Goal: Task Accomplishment & Management: Manage account settings

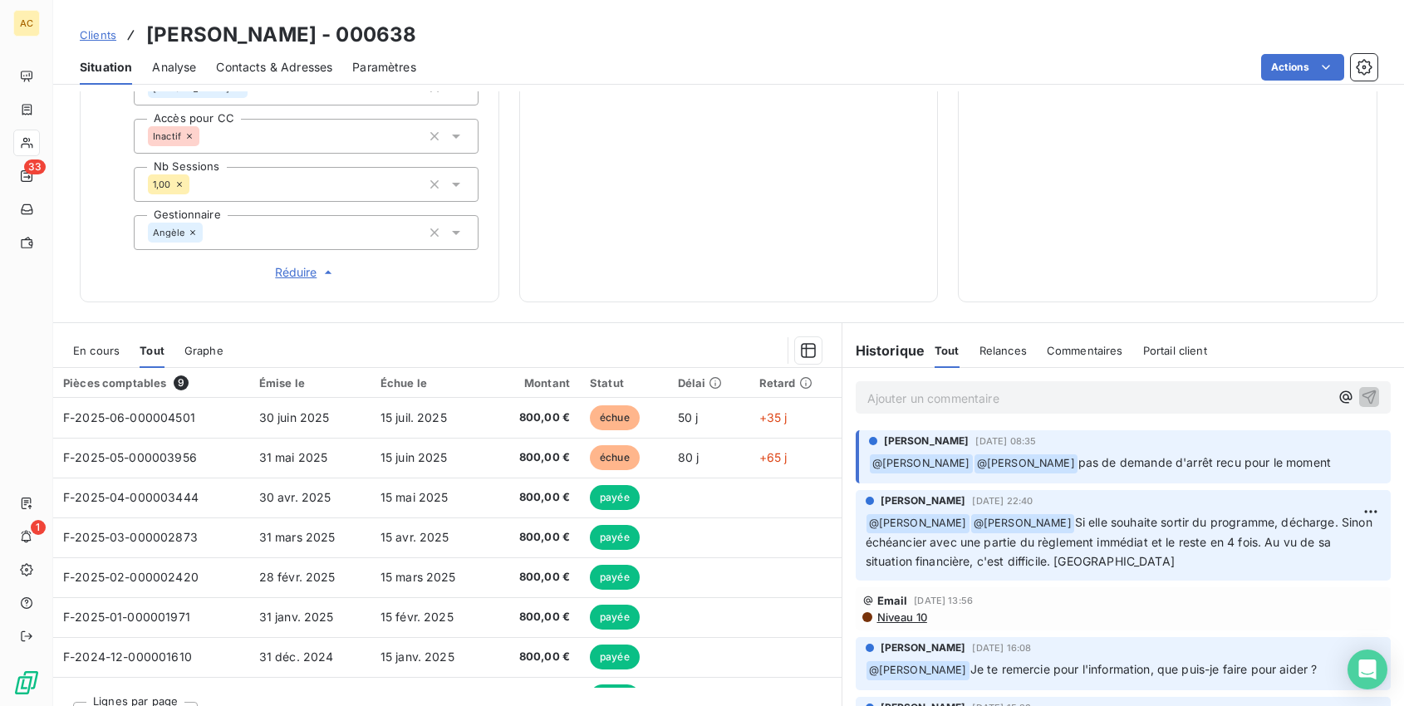
scroll to position [649, 0]
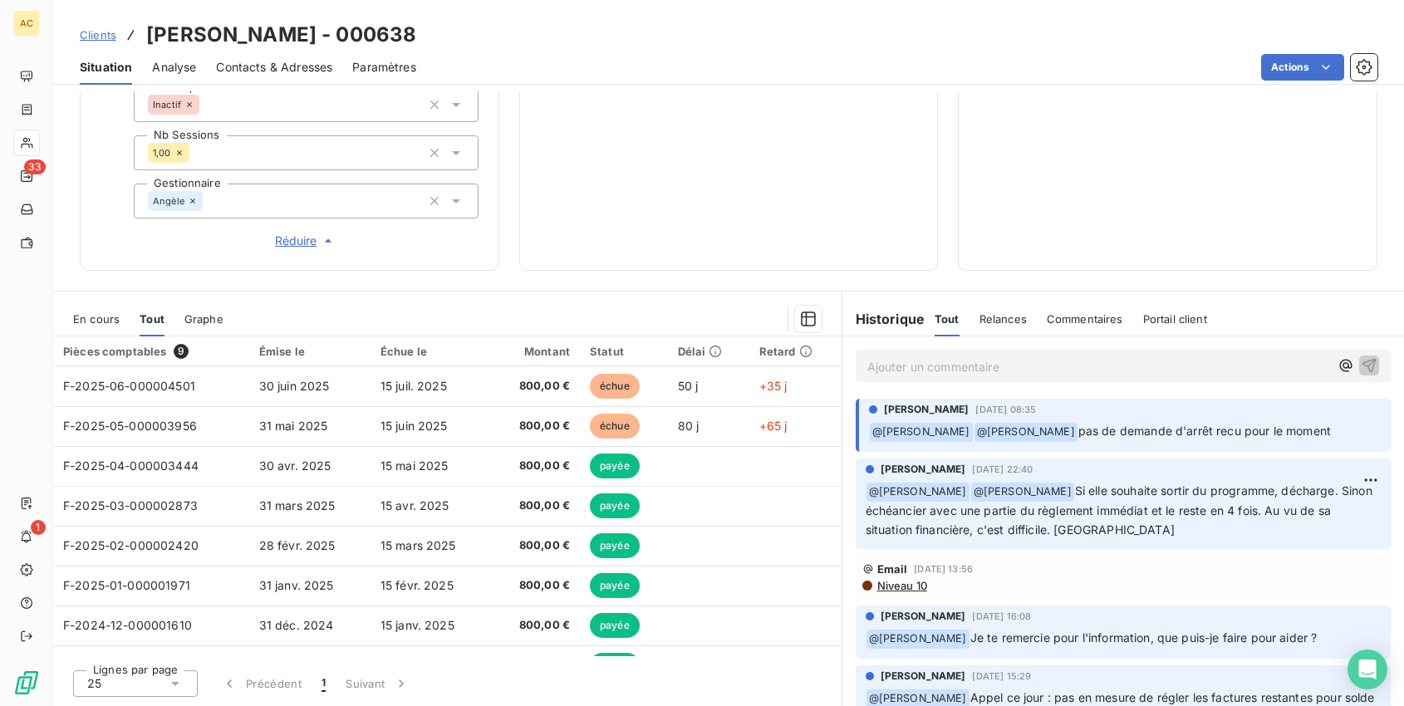
click at [979, 361] on p "Ajouter un commentaire ﻿" at bounding box center [1099, 367] width 463 height 21
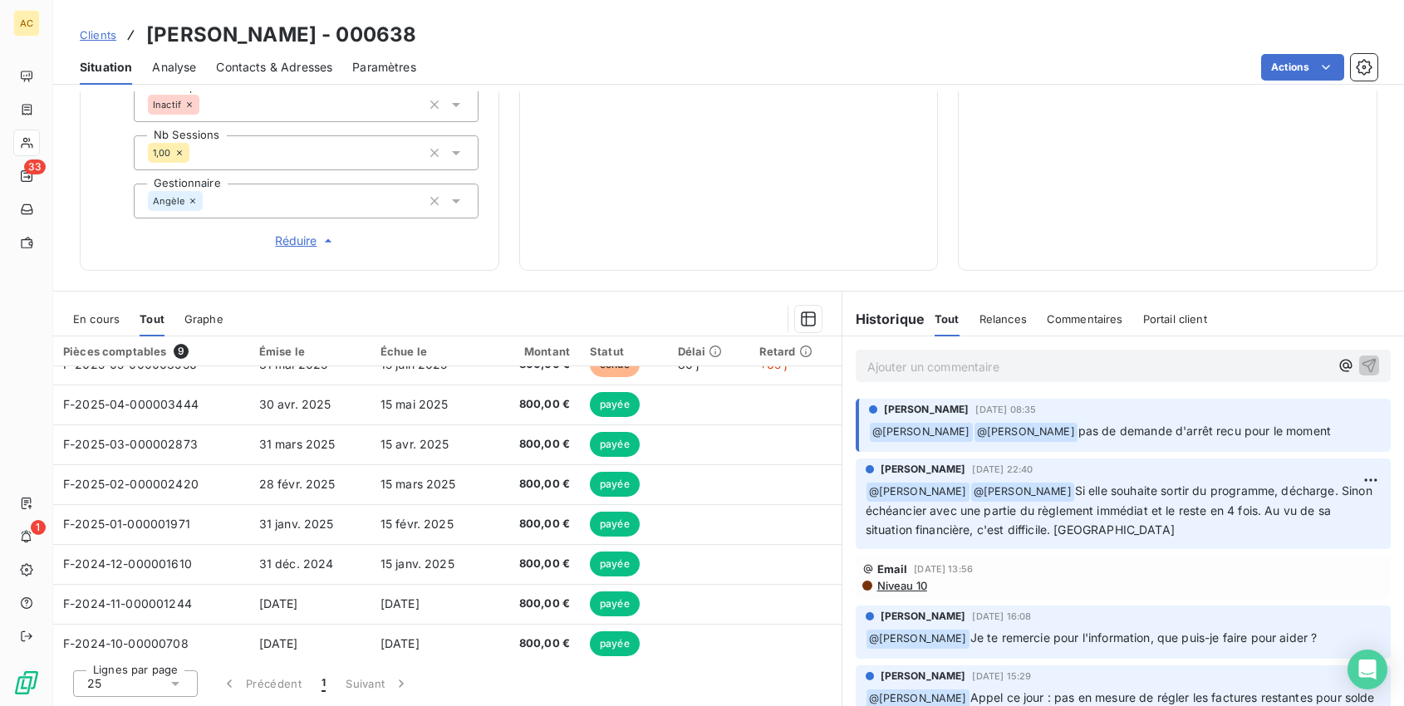
scroll to position [62, 0]
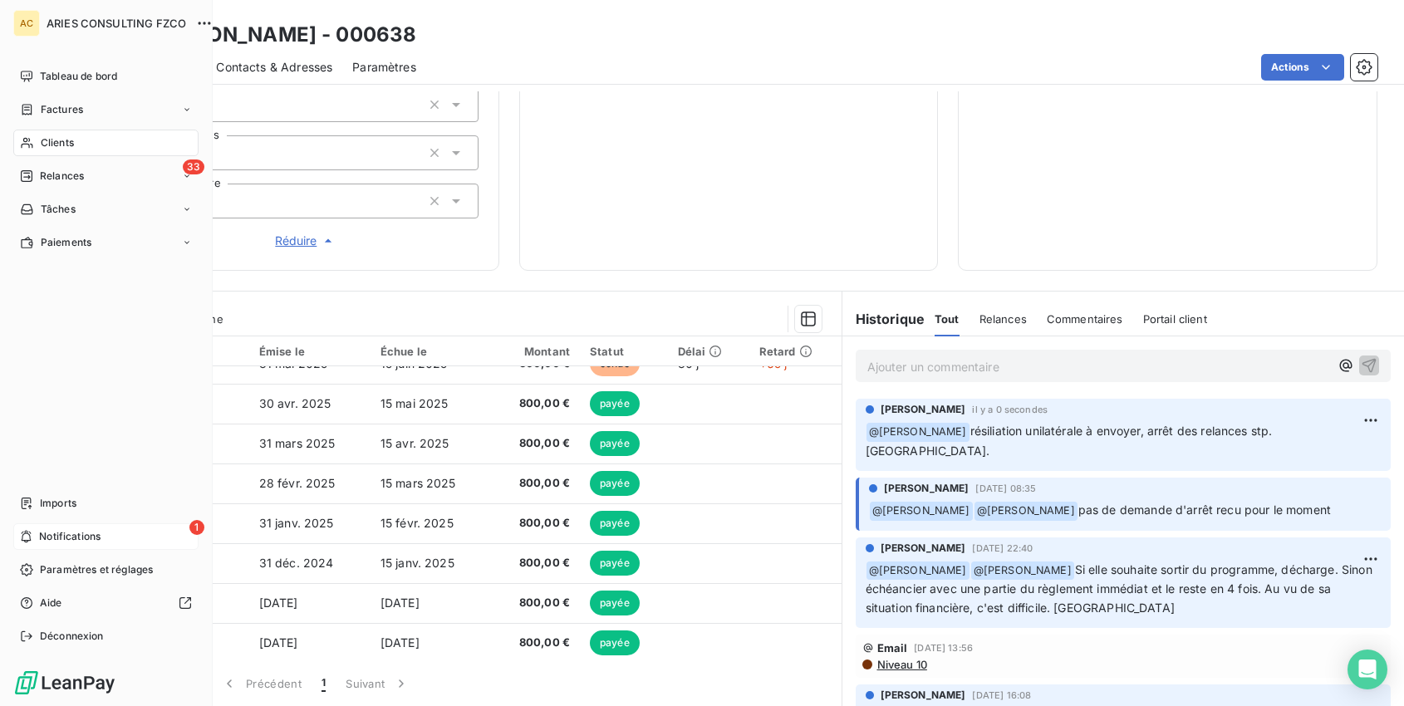
click at [26, 533] on icon at bounding box center [27, 537] width 10 height 12
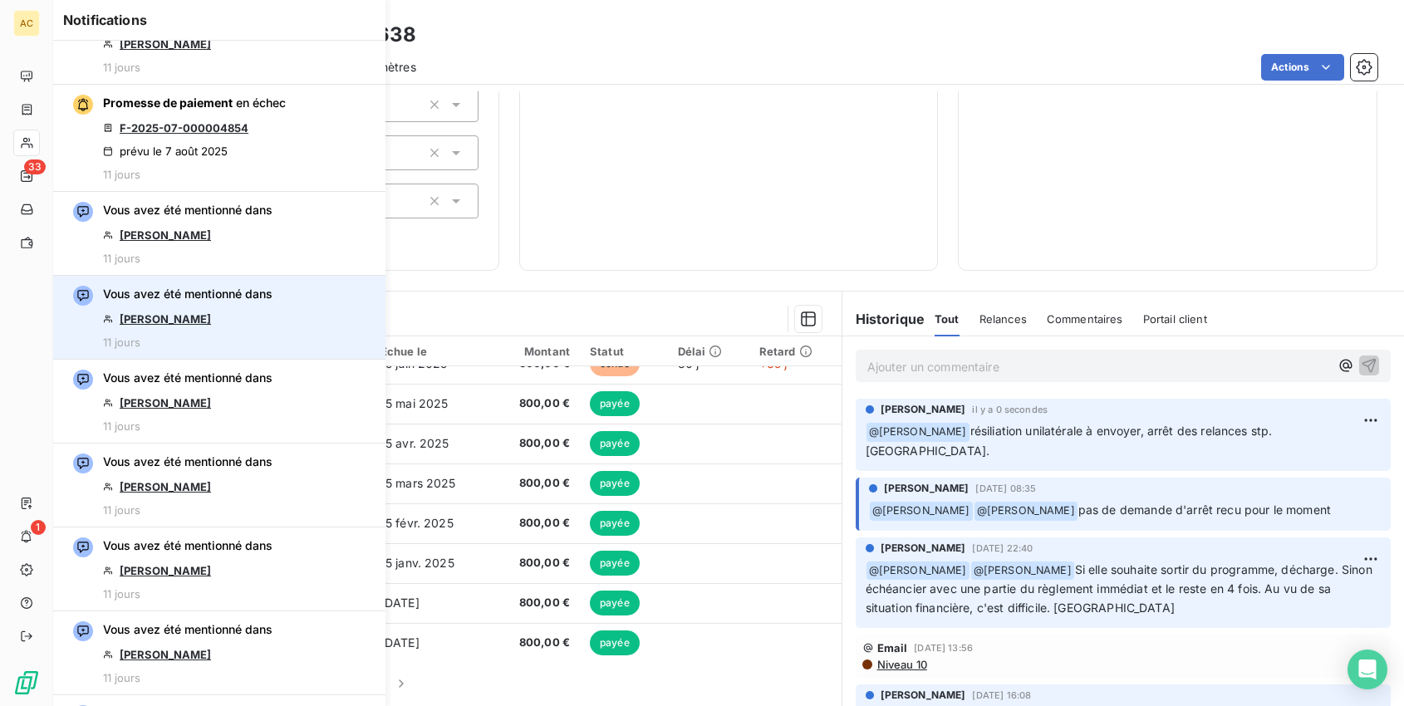
scroll to position [4155, 0]
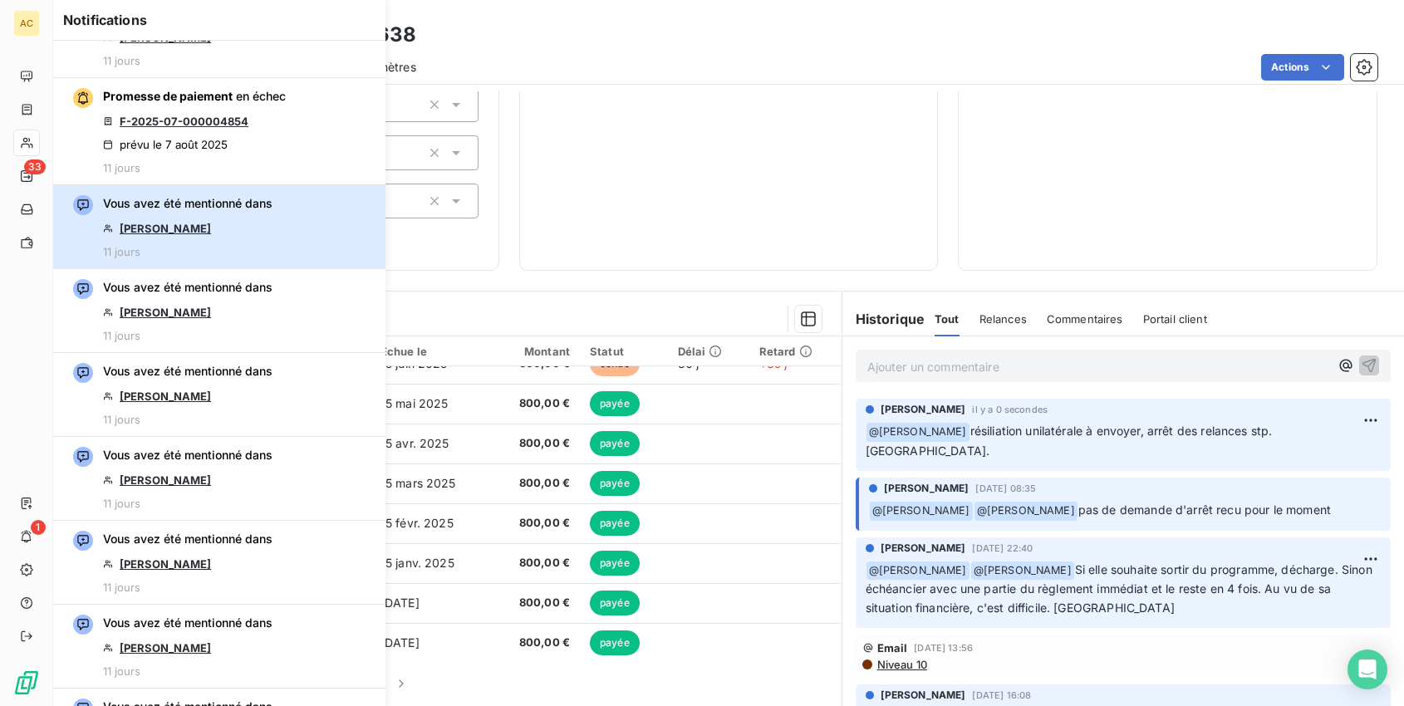
click at [218, 200] on div "Vous avez été mentionné dans Dominique Roussel 11 jours" at bounding box center [188, 226] width 170 height 63
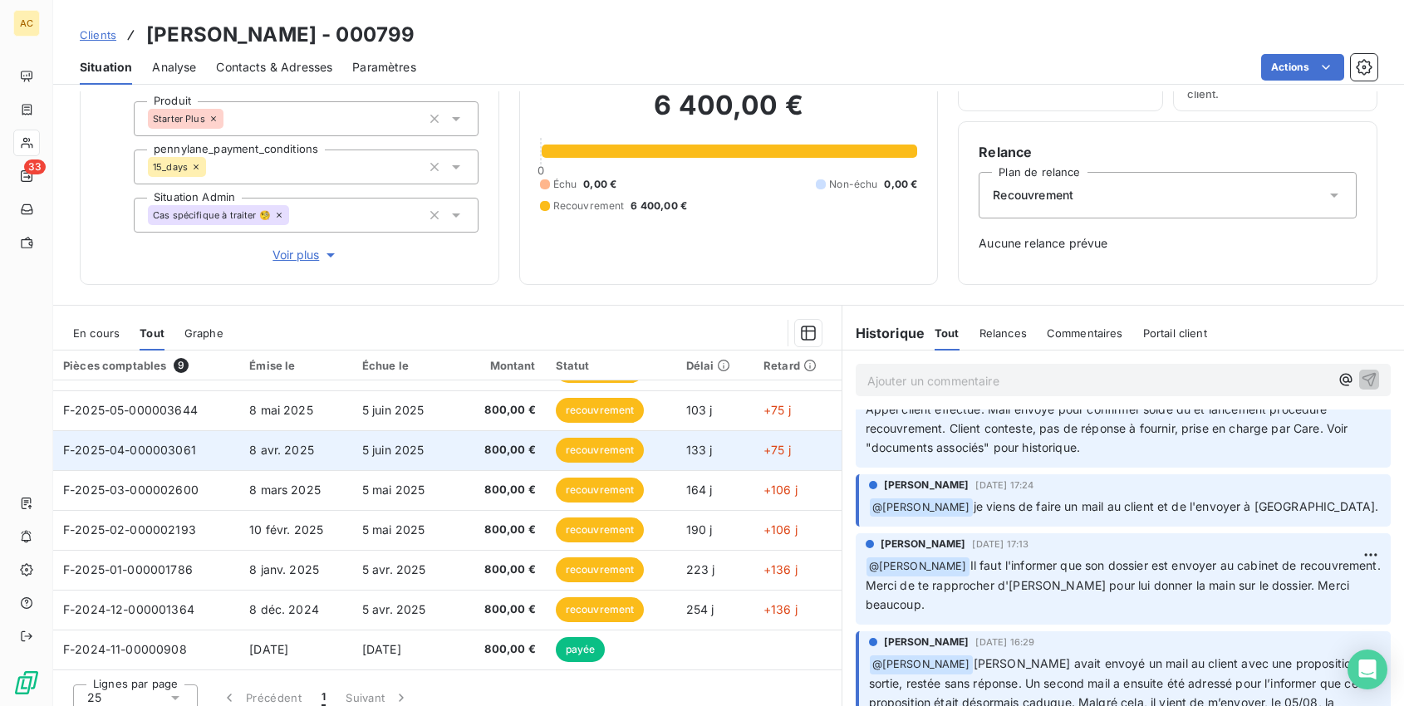
scroll to position [119, 0]
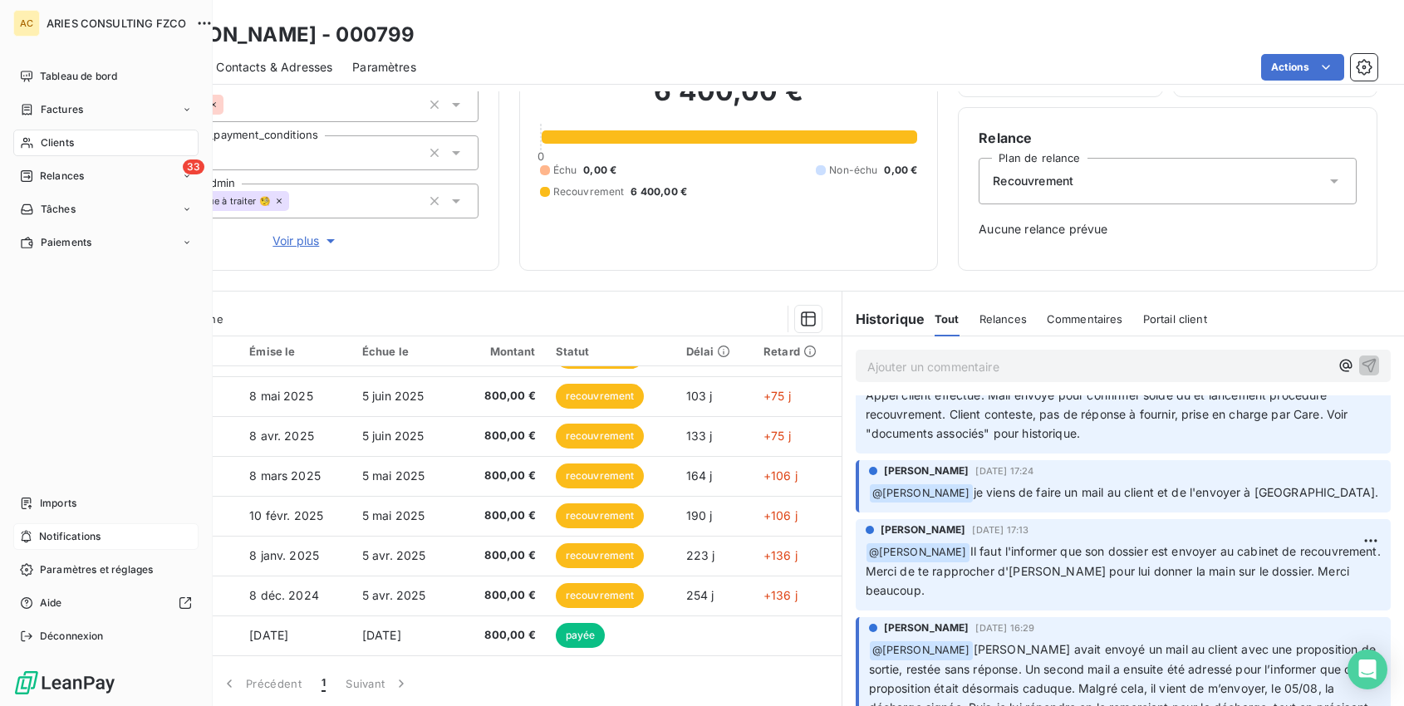
click at [81, 536] on span "Notifications" at bounding box center [69, 536] width 61 height 15
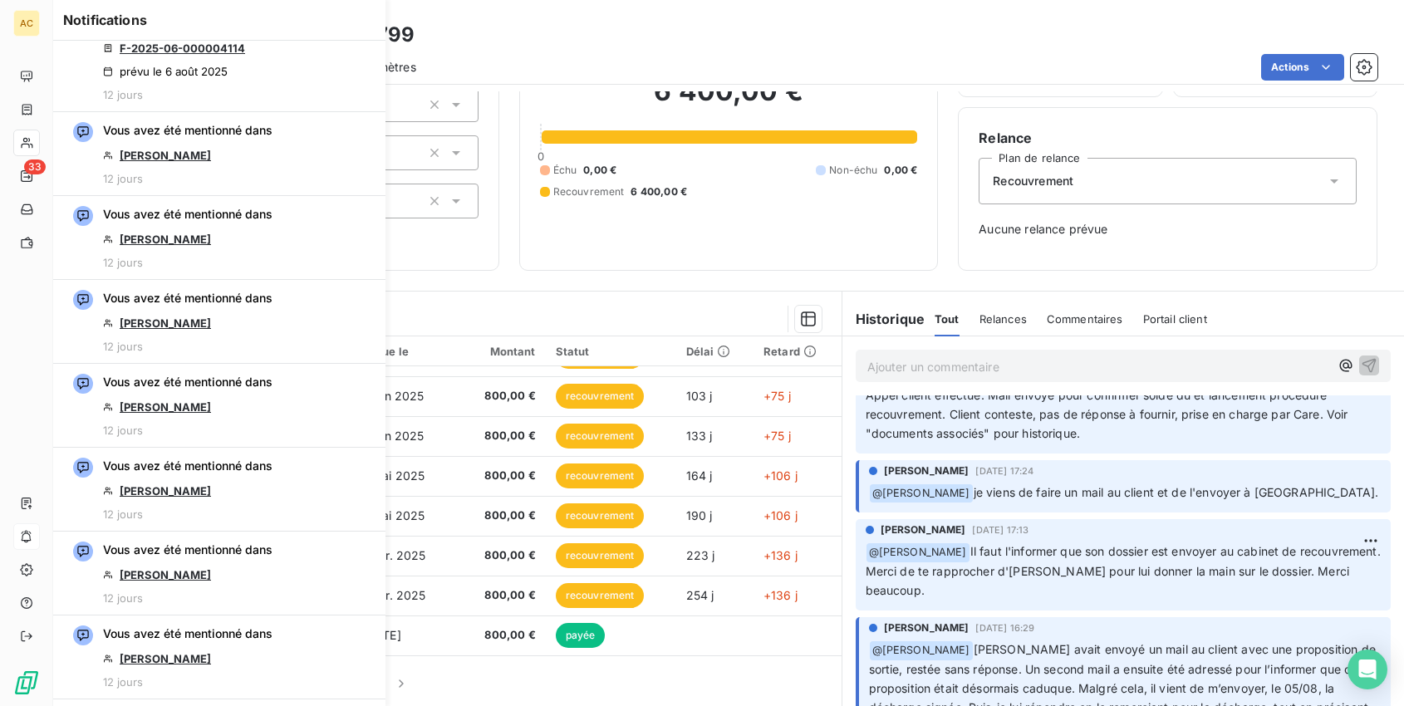
scroll to position [5513, 0]
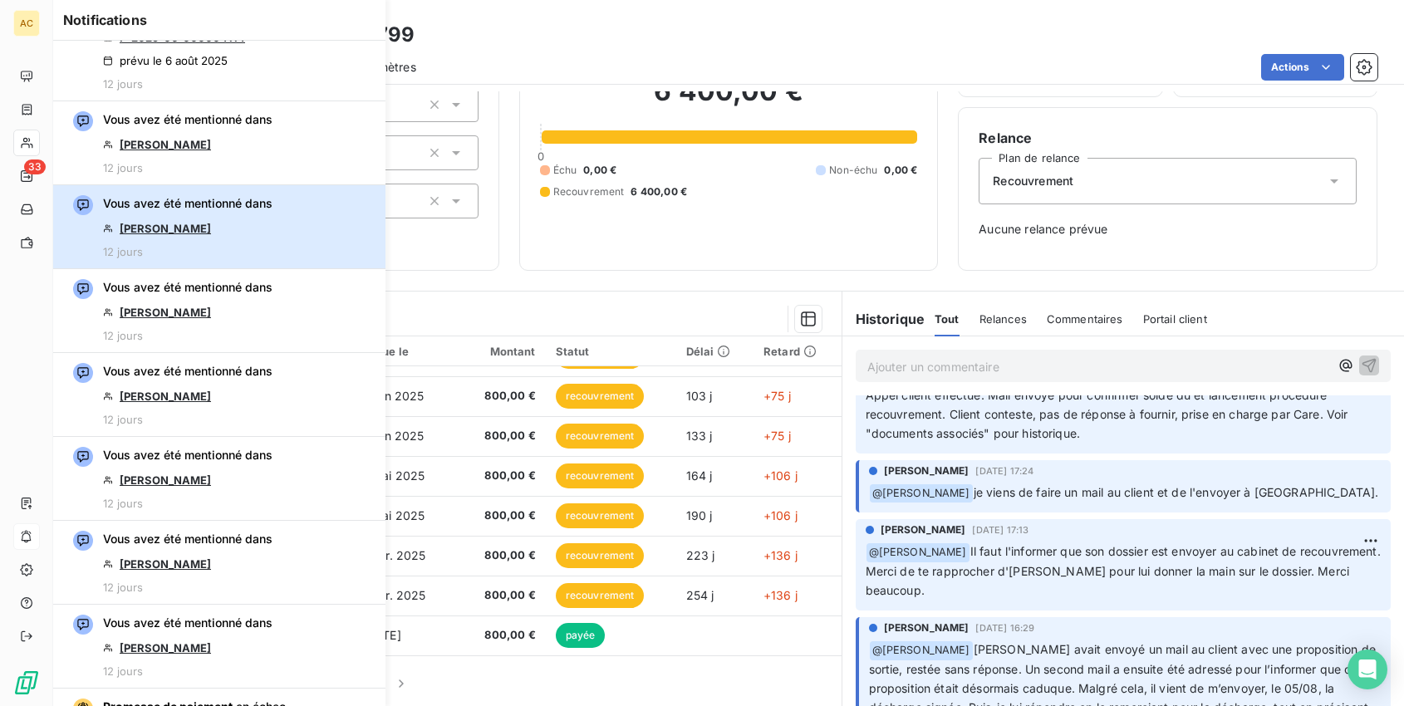
click at [202, 201] on div "Vous avez été mentionné dans Christophe Gultekin 12 jours" at bounding box center [188, 226] width 170 height 63
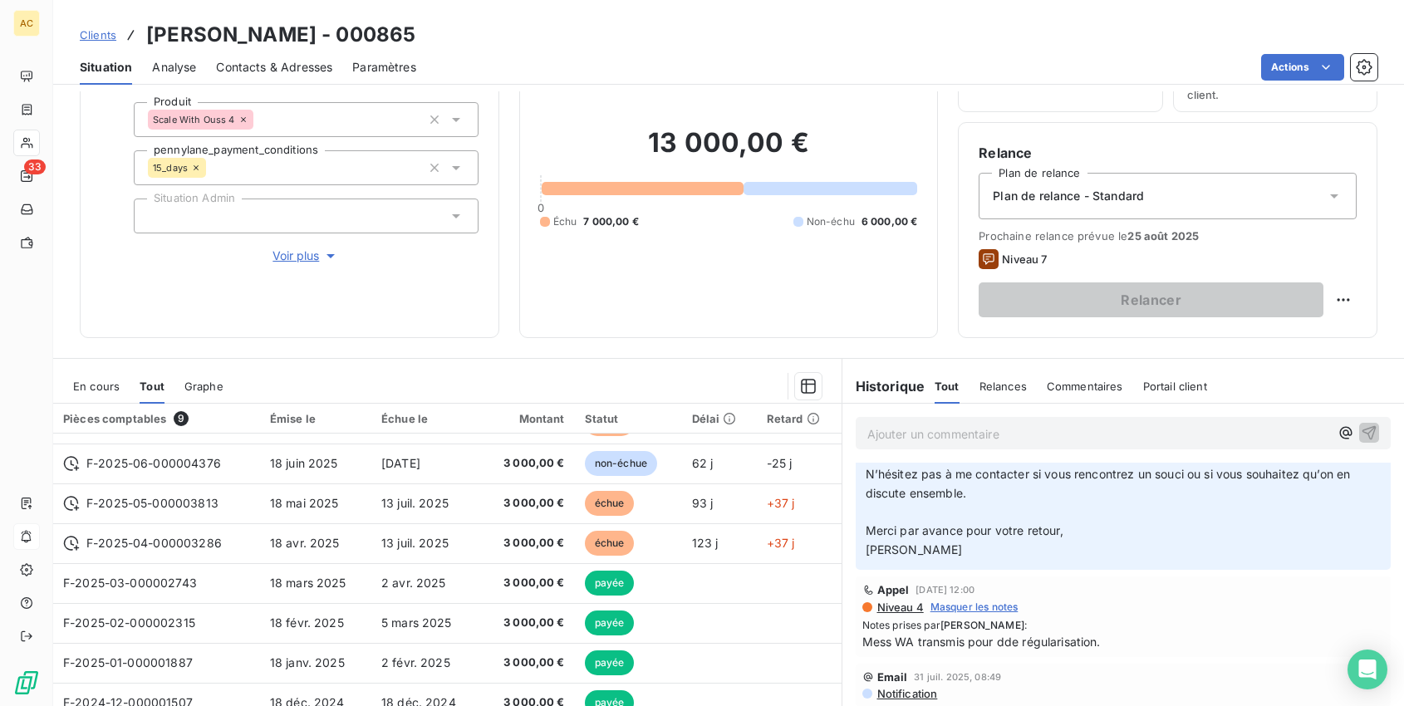
scroll to position [439, 0]
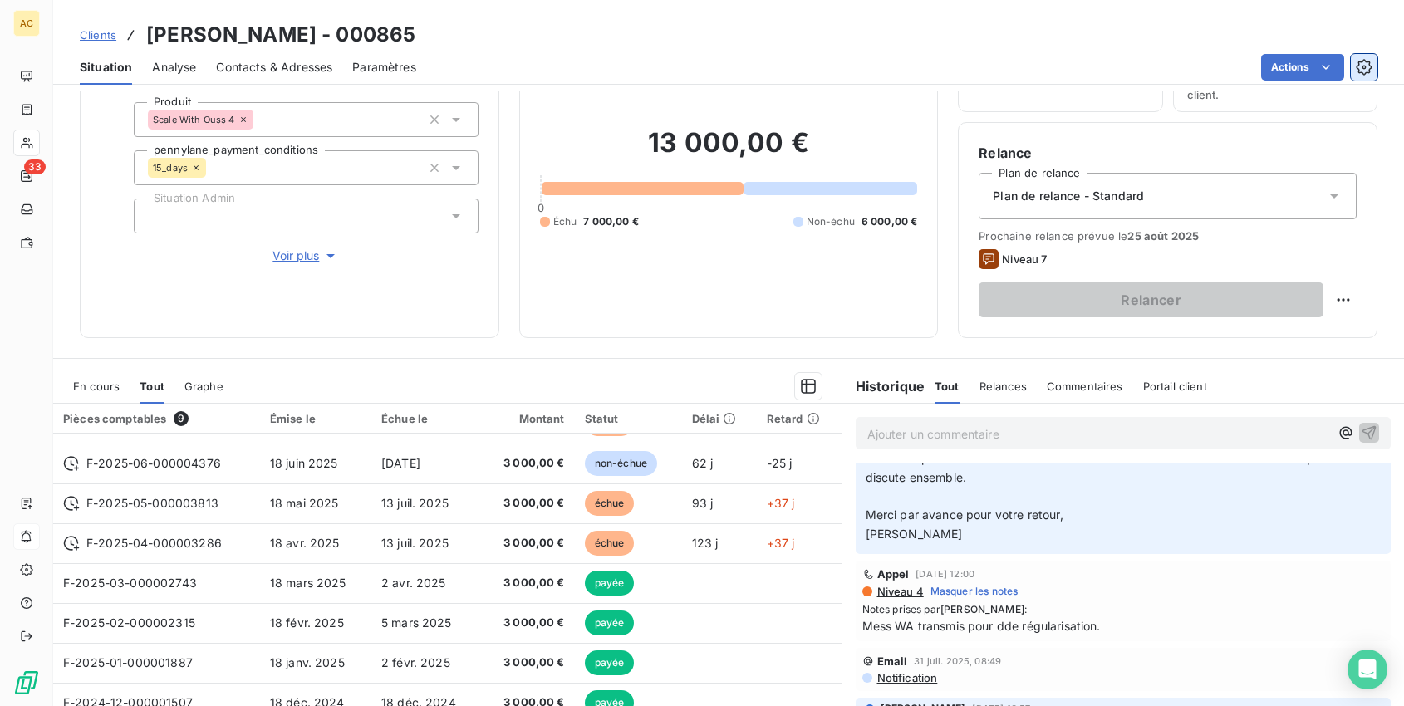
click at [1376, 67] on button "button" at bounding box center [1364, 67] width 27 height 27
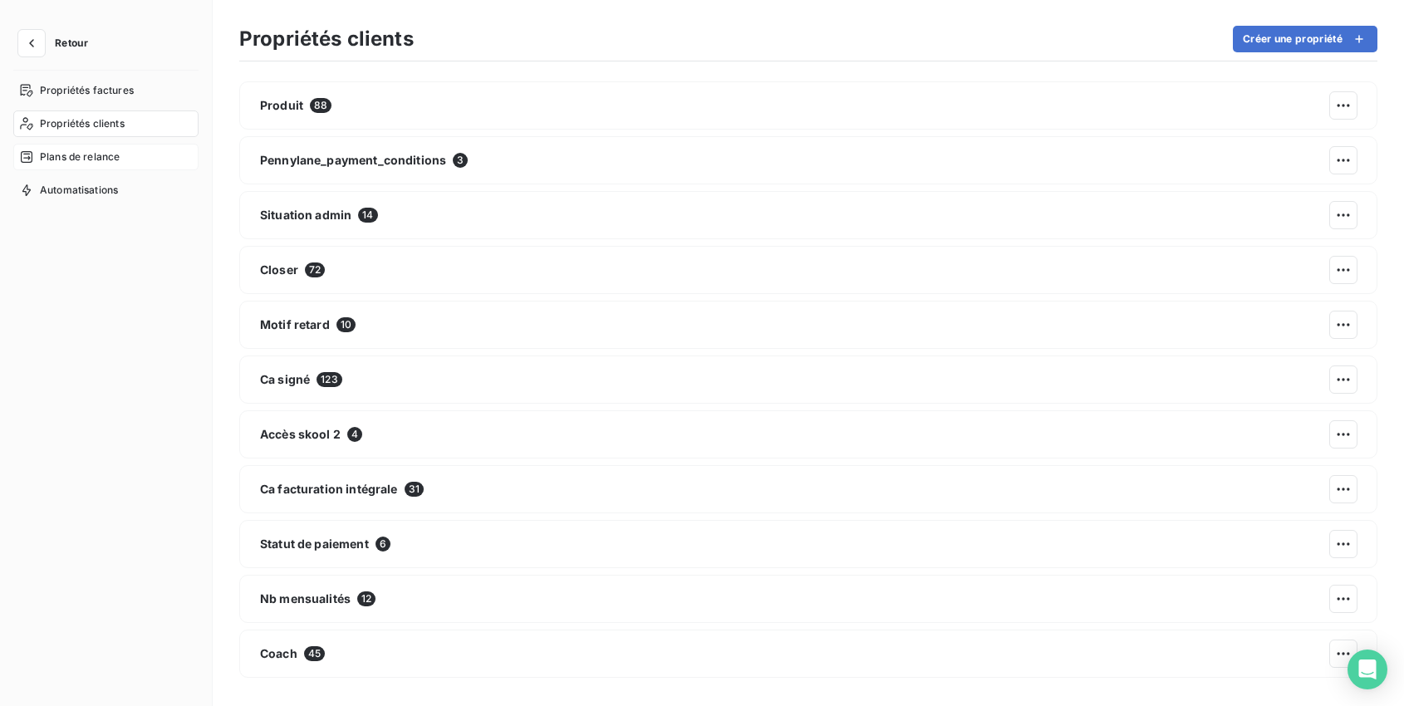
click at [102, 155] on span "Plans de relance" at bounding box center [80, 157] width 80 height 15
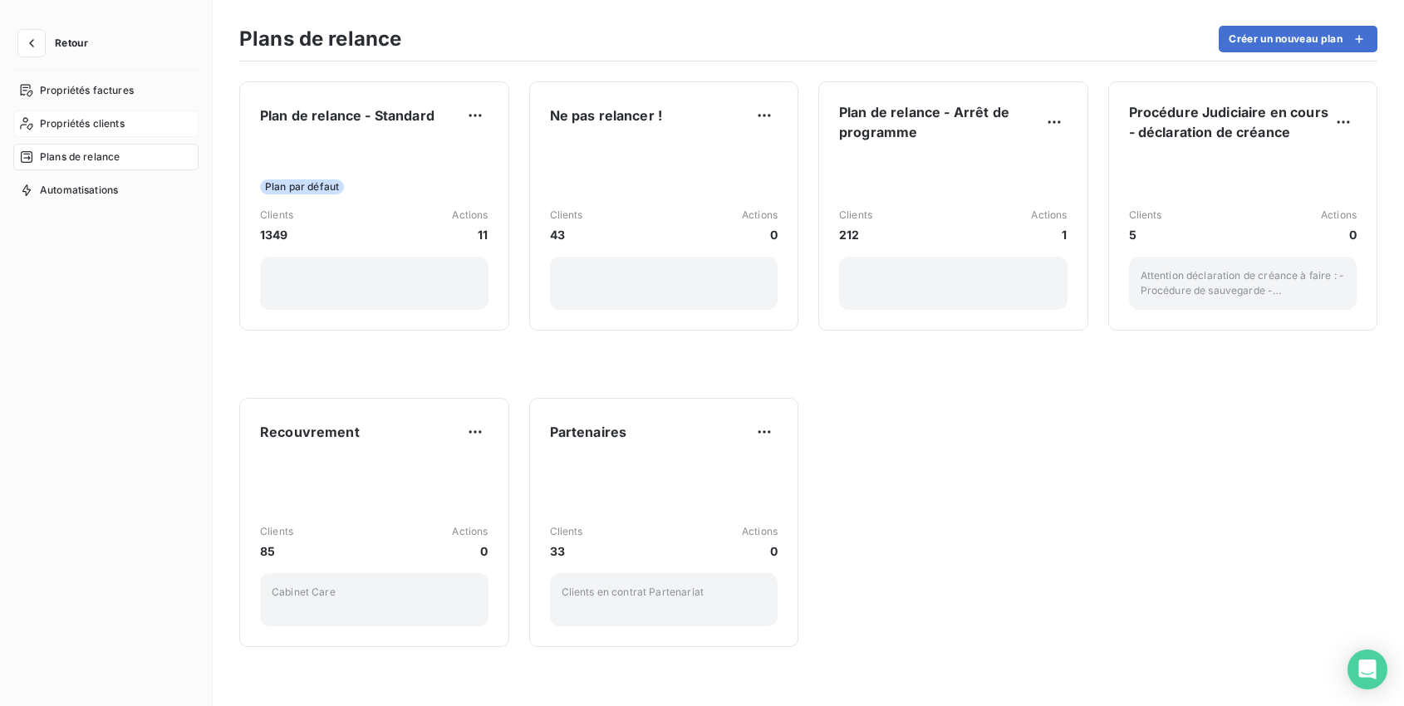
click at [81, 122] on span "Propriétés clients" at bounding box center [82, 123] width 85 height 15
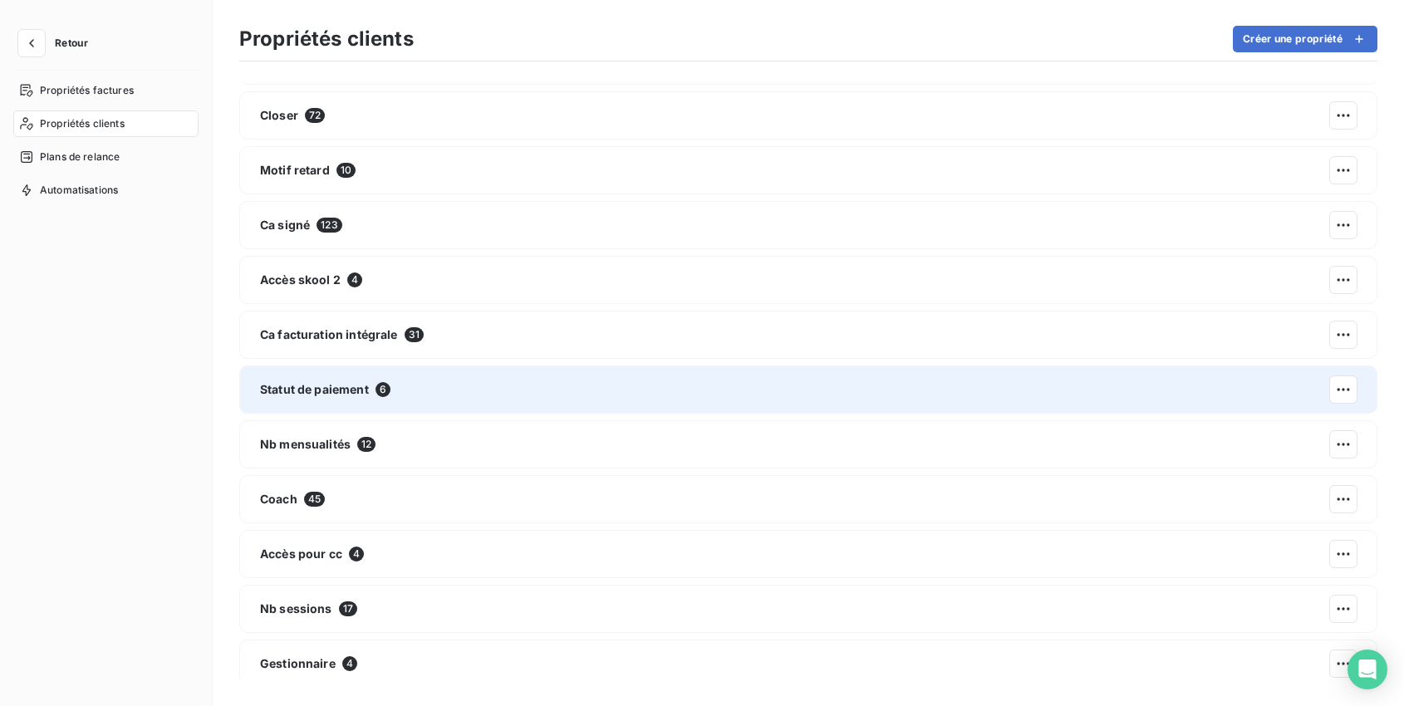
scroll to position [163, 0]
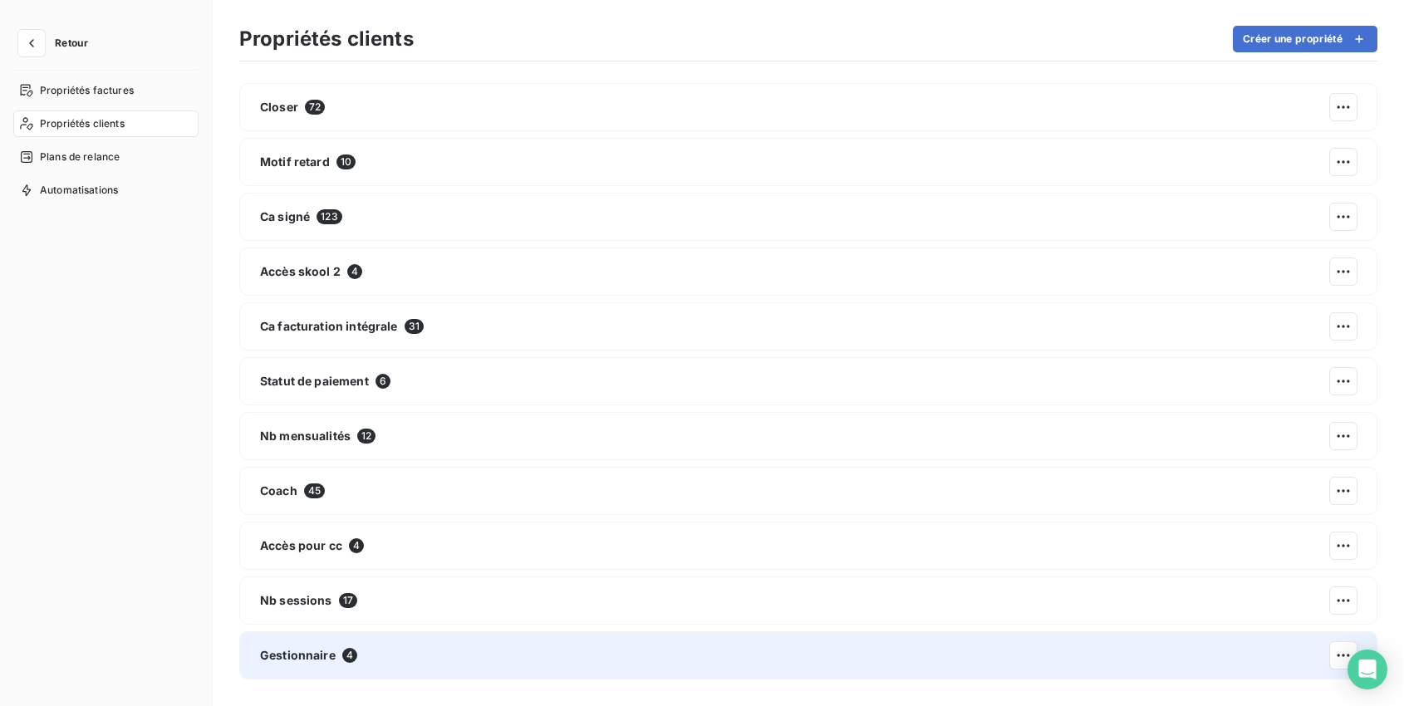
click at [403, 647] on div "Gestionnaire 4" at bounding box center [808, 656] width 1138 height 48
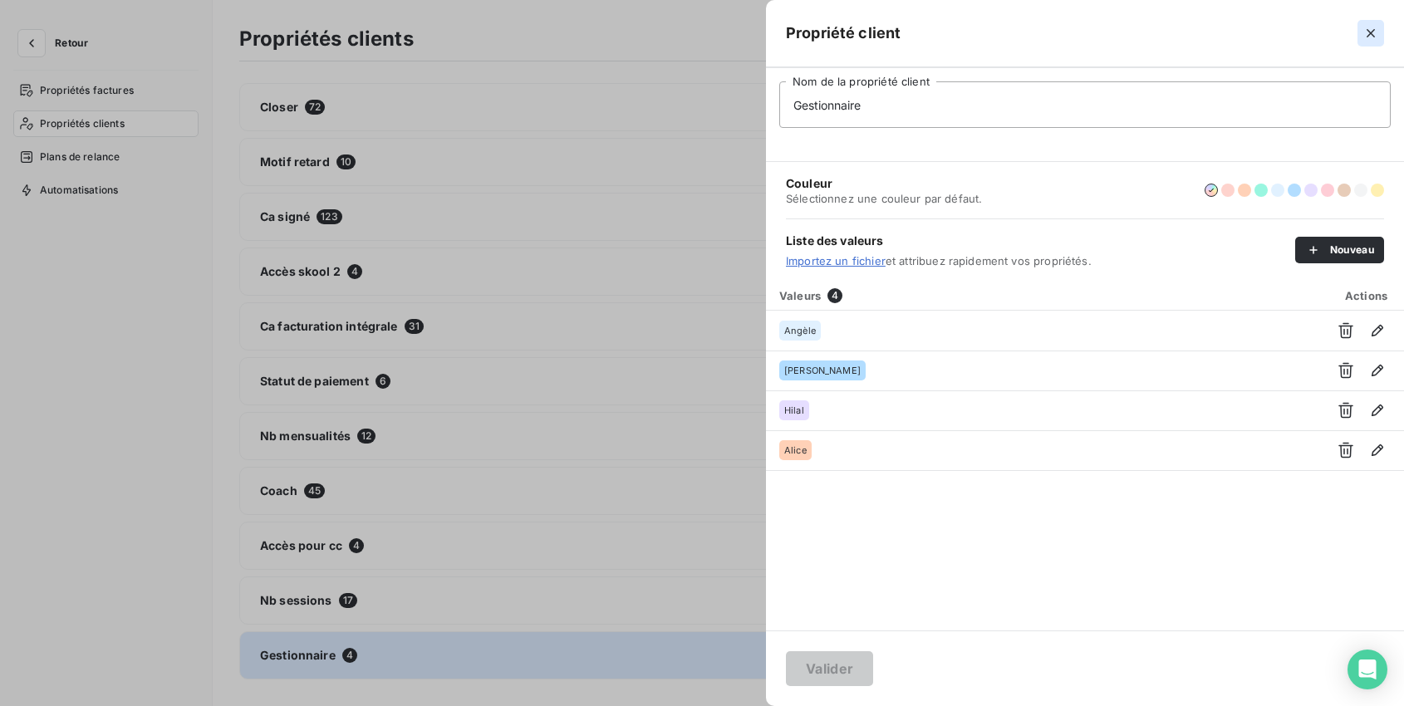
click at [1366, 33] on icon "button" at bounding box center [1371, 33] width 17 height 17
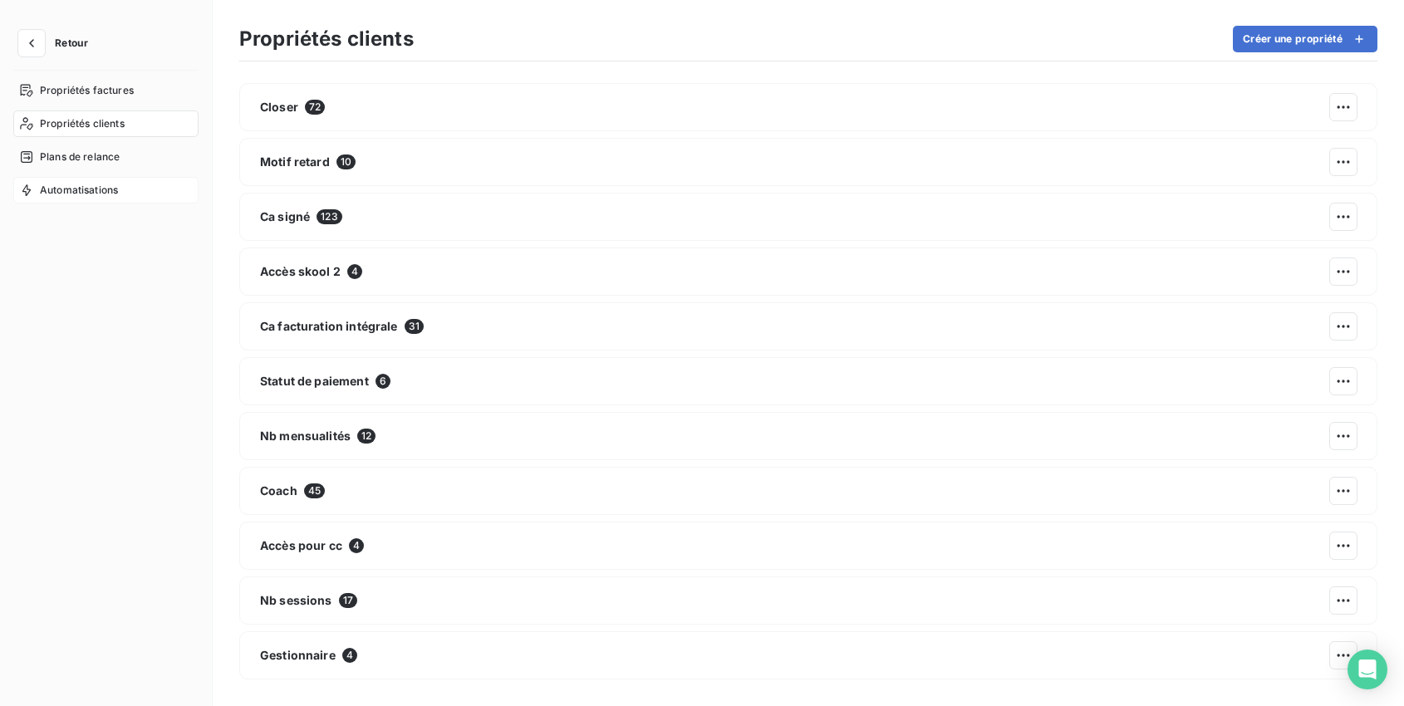
click at [105, 190] on span "Automatisations" at bounding box center [79, 190] width 78 height 15
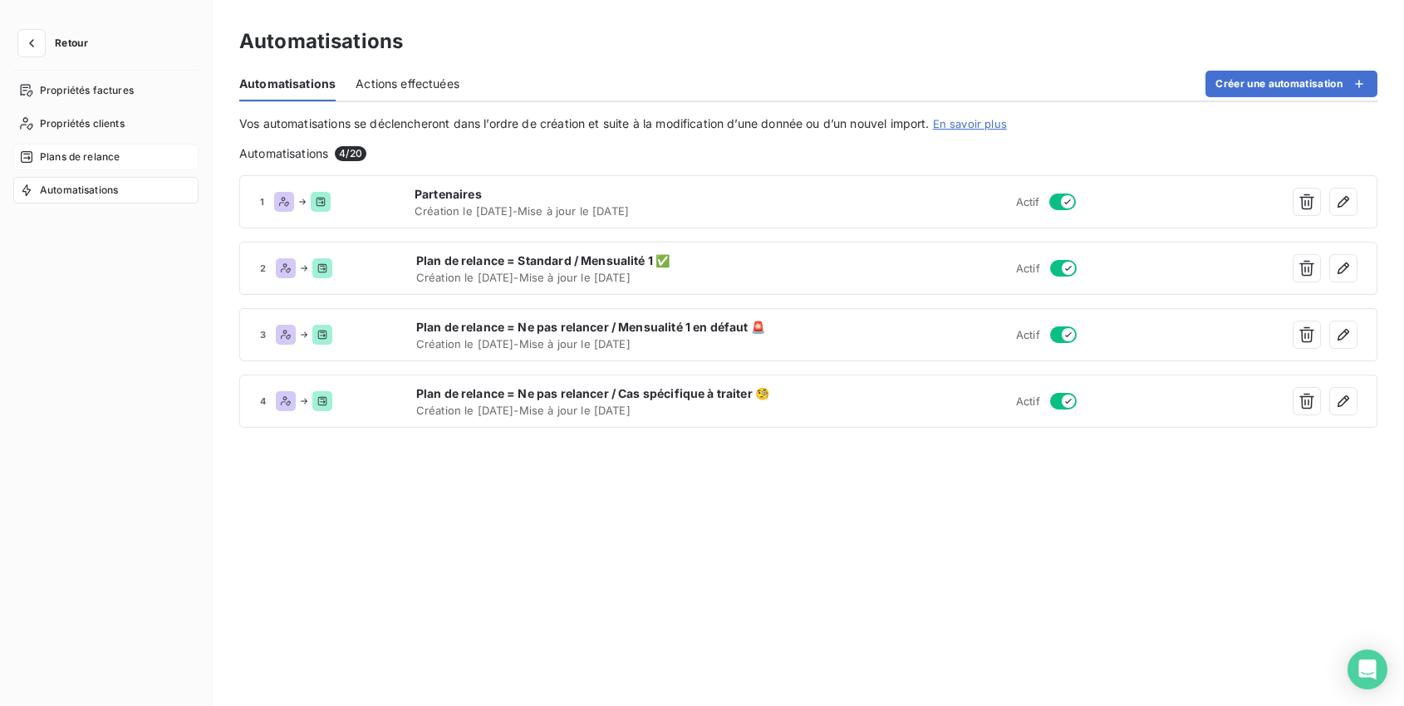
click at [111, 154] on span "Plans de relance" at bounding box center [80, 157] width 80 height 15
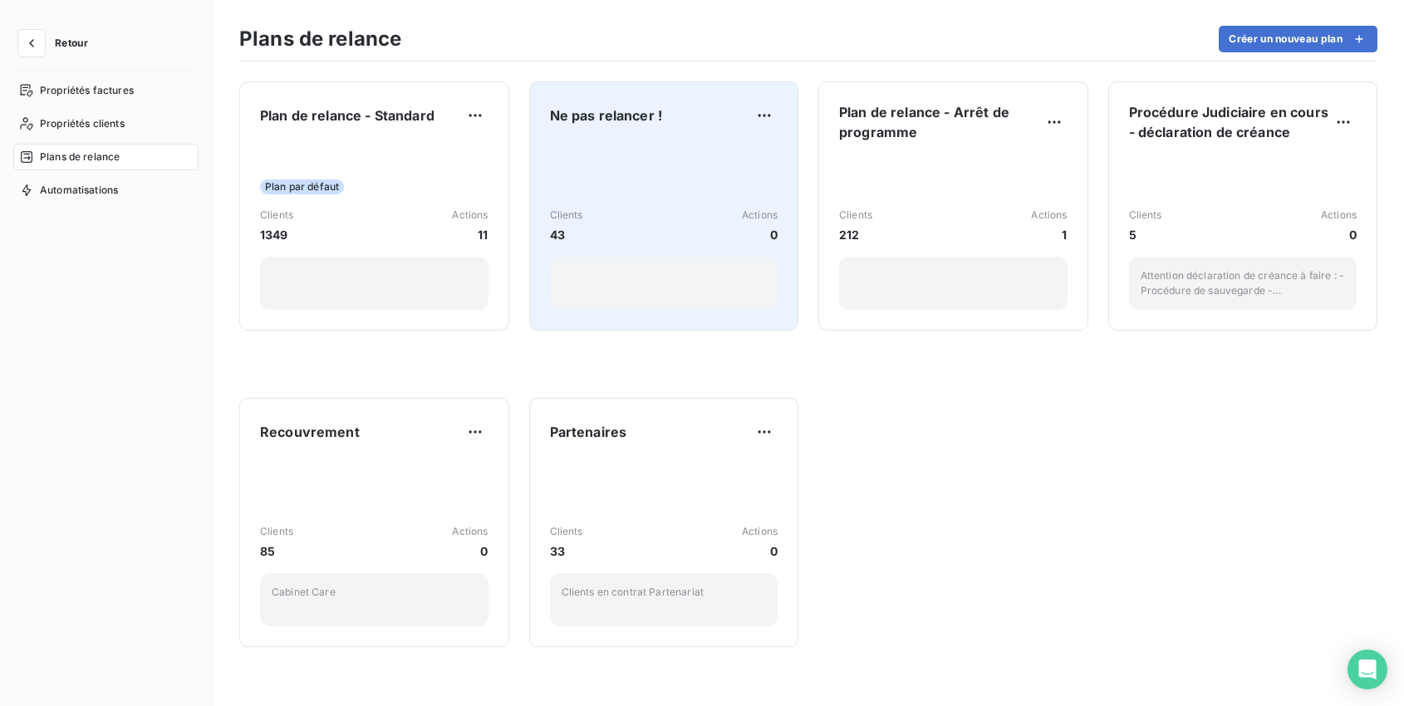
click at [622, 194] on div "Clients 43 Actions 0" at bounding box center [664, 226] width 229 height 168
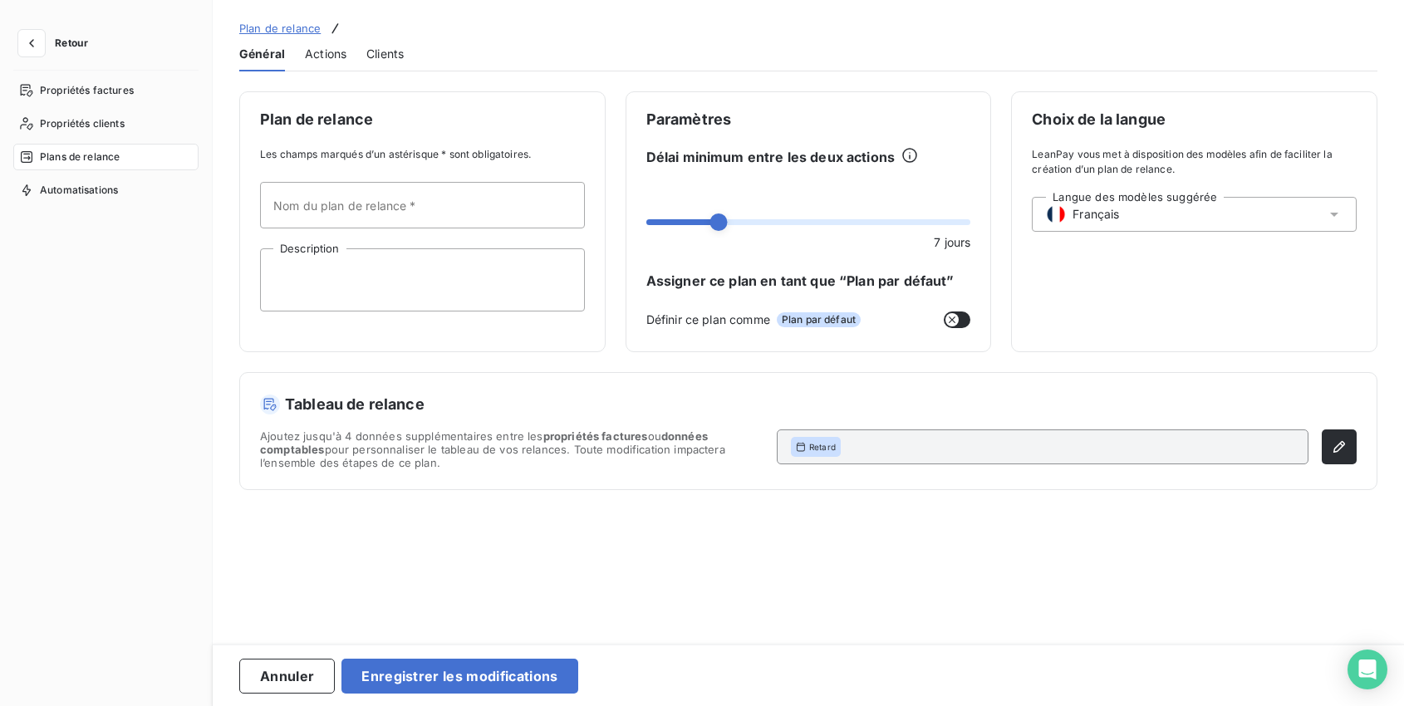
type input "Ne pas relancer !"
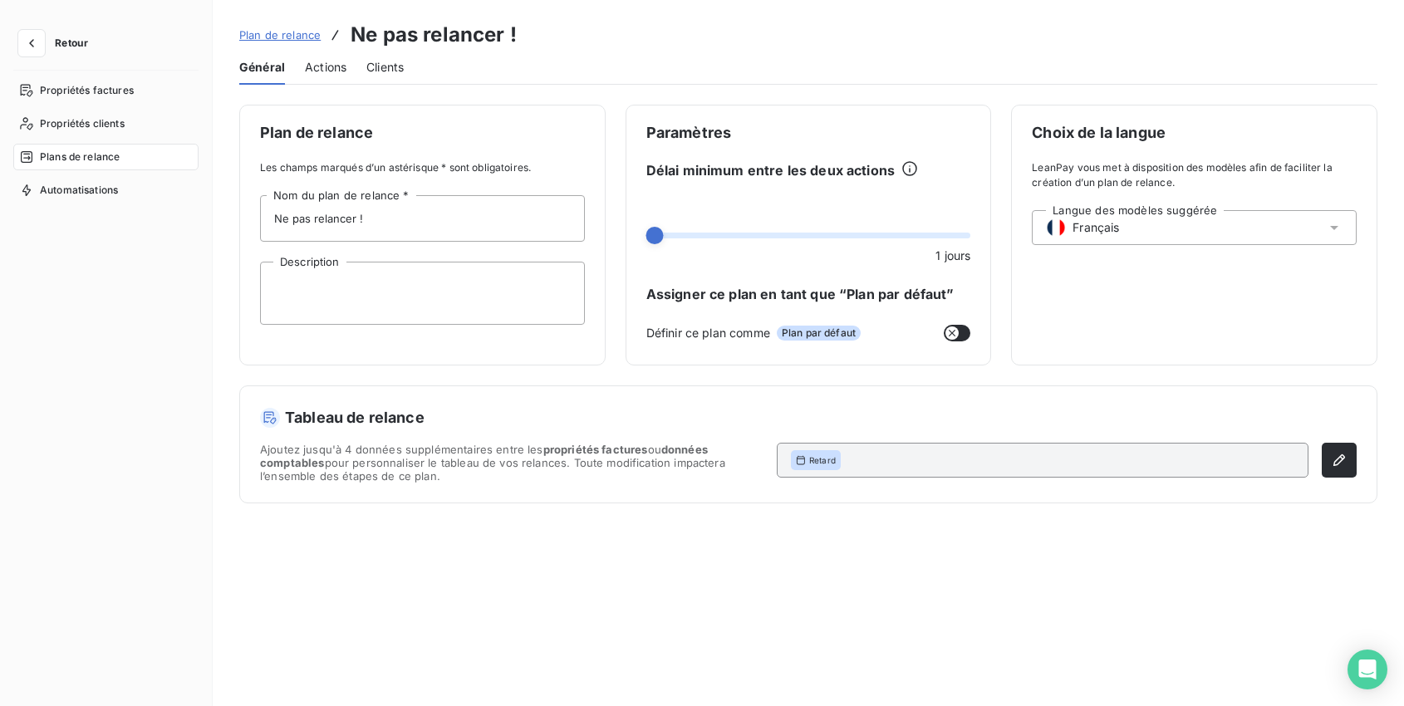
click at [373, 61] on span "Clients" at bounding box center [384, 67] width 37 height 17
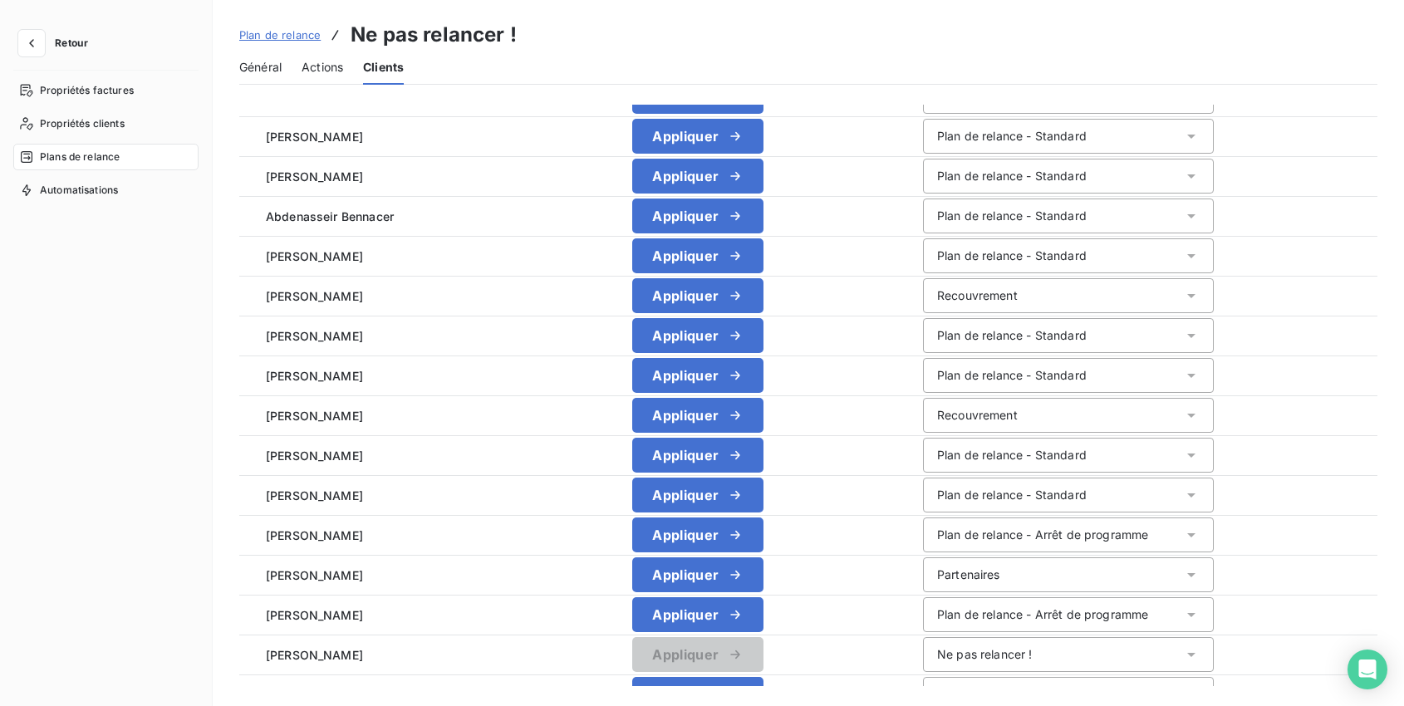
scroll to position [215, 0]
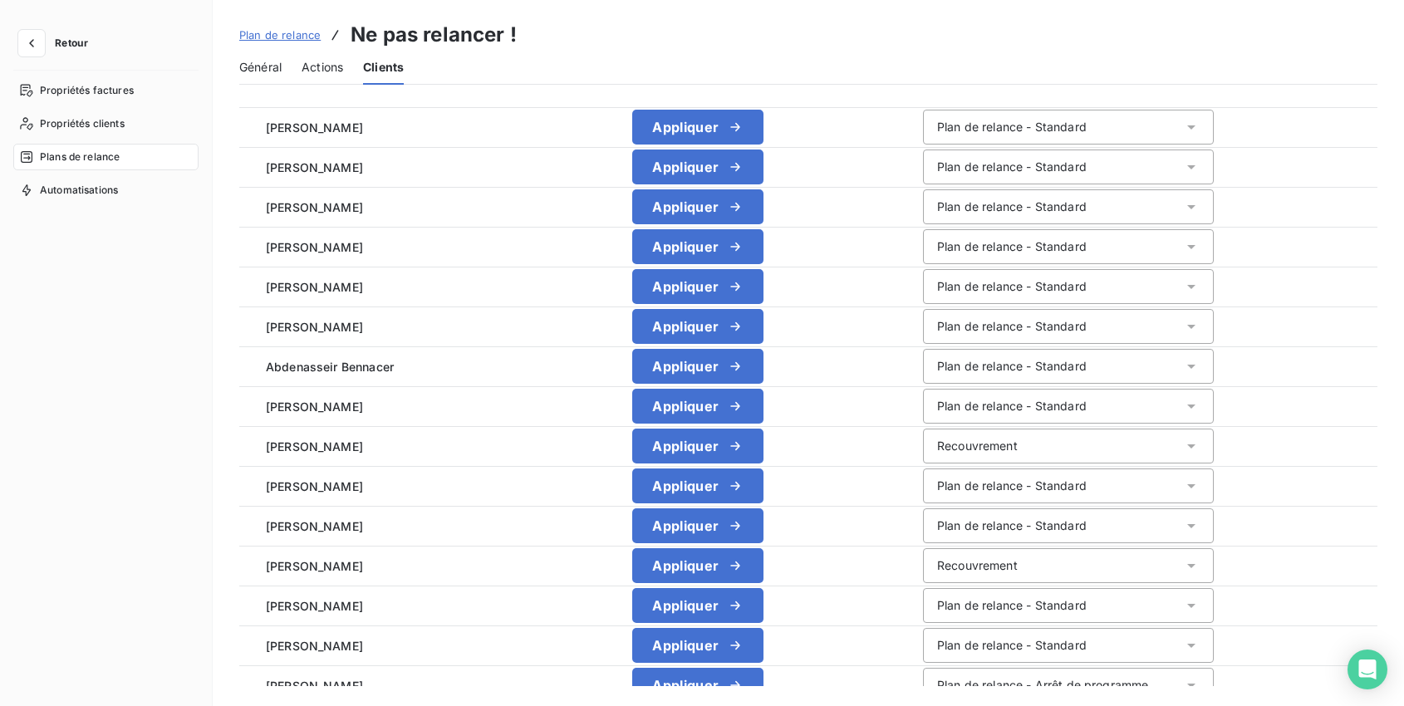
click at [98, 155] on span "Plans de relance" at bounding box center [80, 157] width 80 height 15
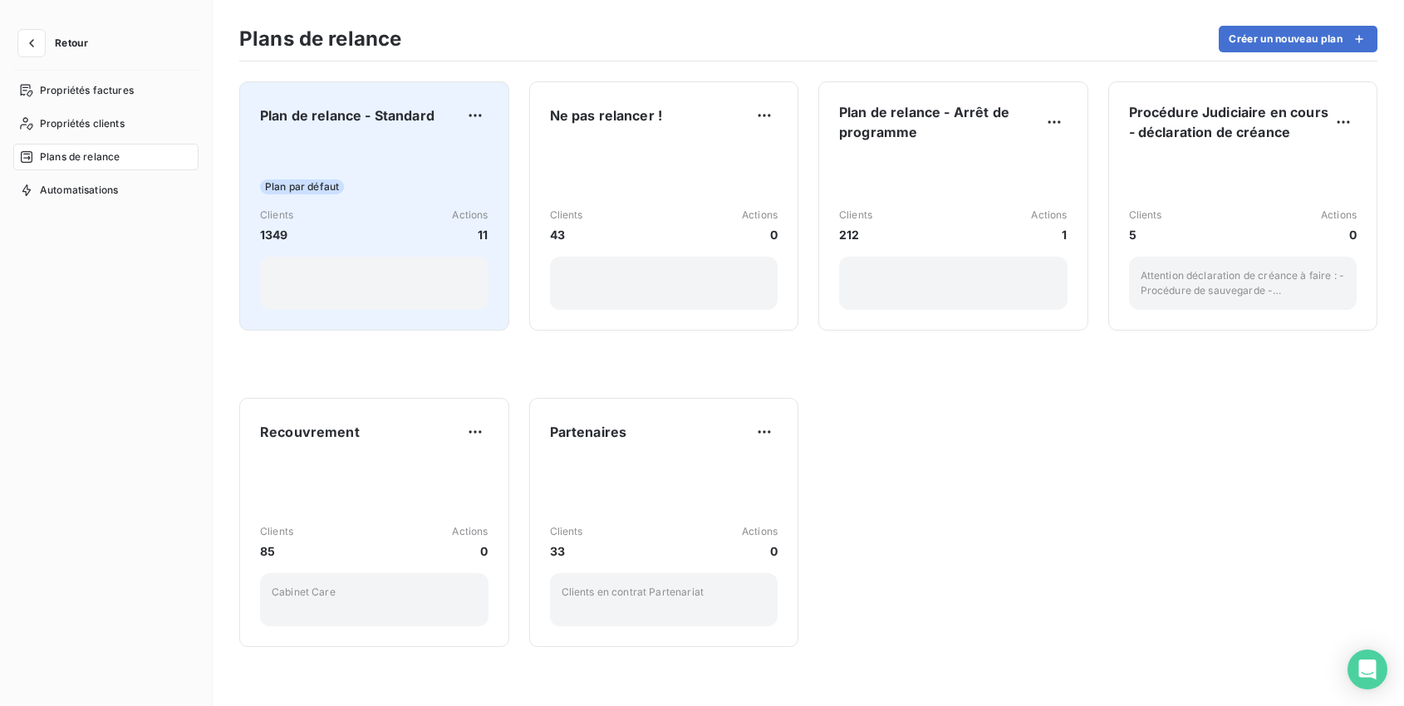
click at [404, 136] on div "Plan de relance - Standard Plan par défaut Clients 1349 Actions 11" at bounding box center [374, 206] width 229 height 208
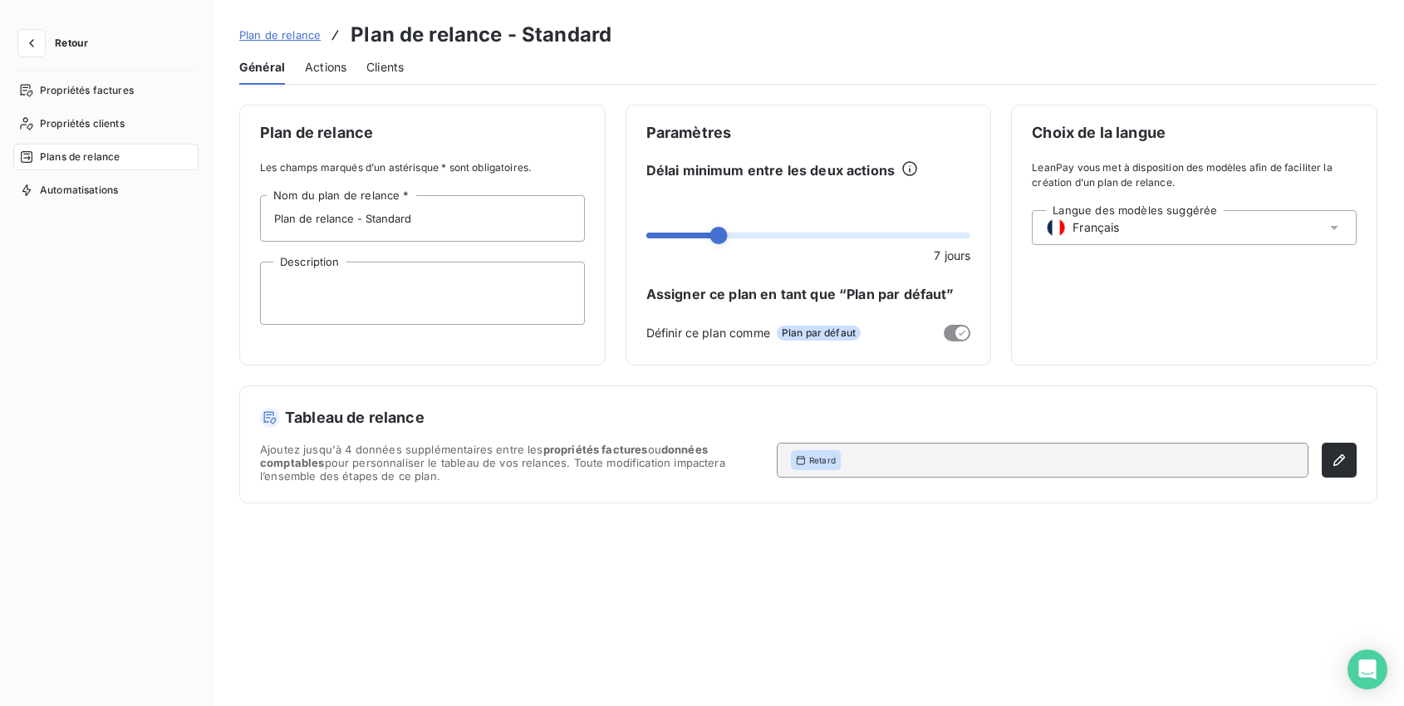
click at [317, 66] on span "Actions" at bounding box center [326, 67] width 42 height 17
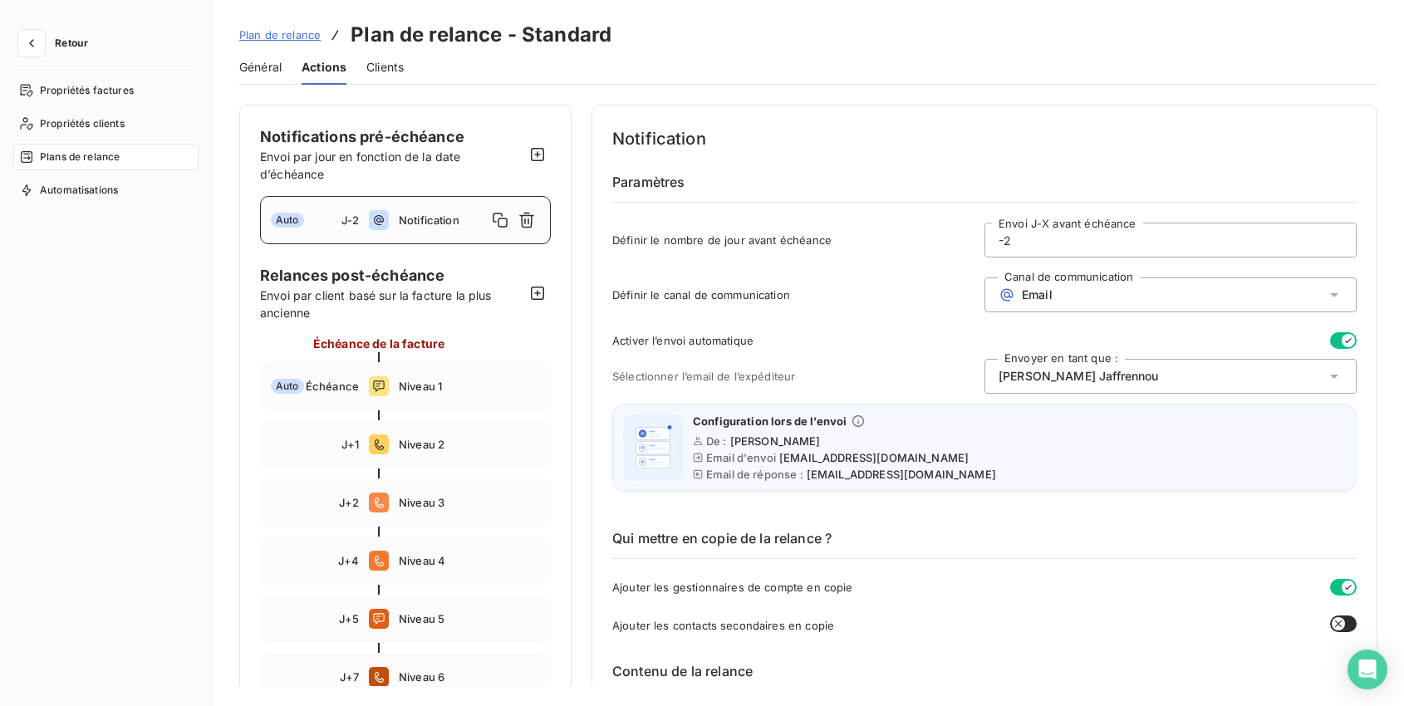
click at [436, 217] on span "Notification" at bounding box center [443, 220] width 88 height 13
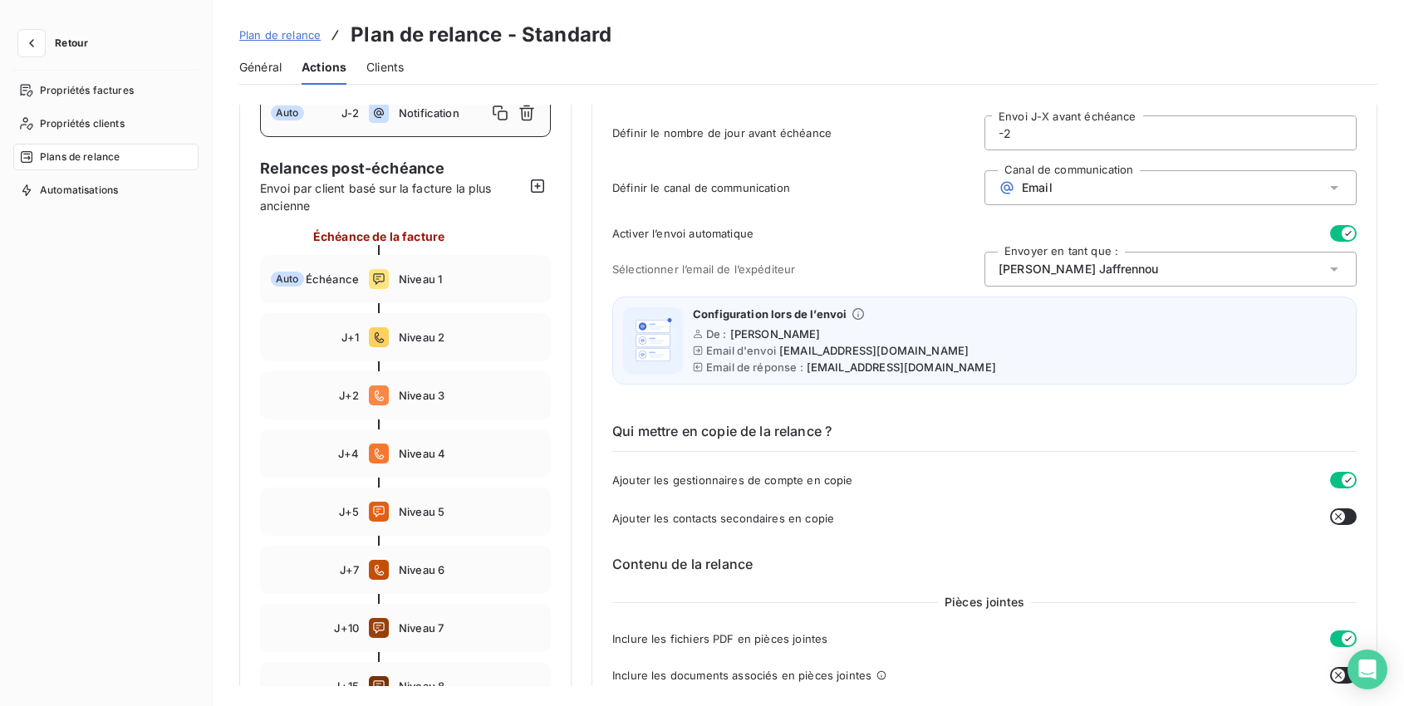
scroll to position [114, 0]
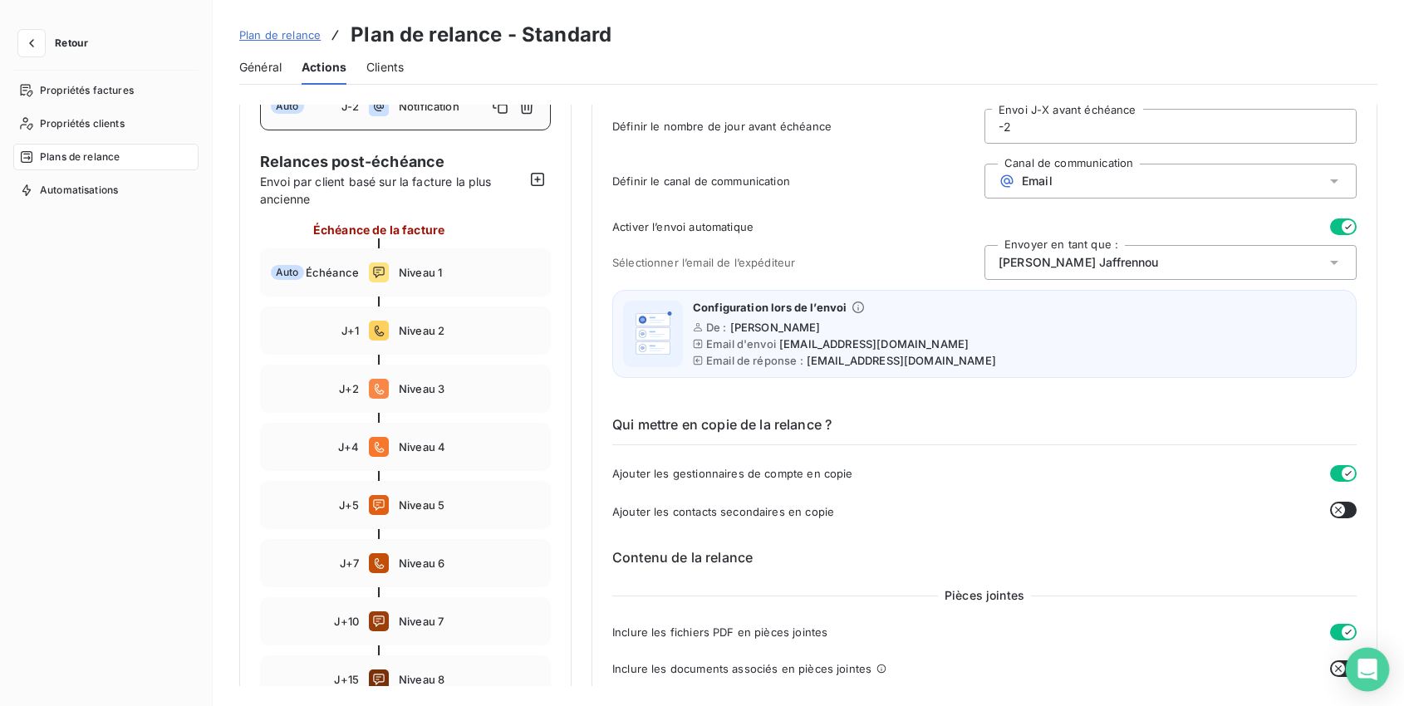
click at [1377, 674] on icon "Open Intercom Messenger" at bounding box center [1367, 670] width 19 height 22
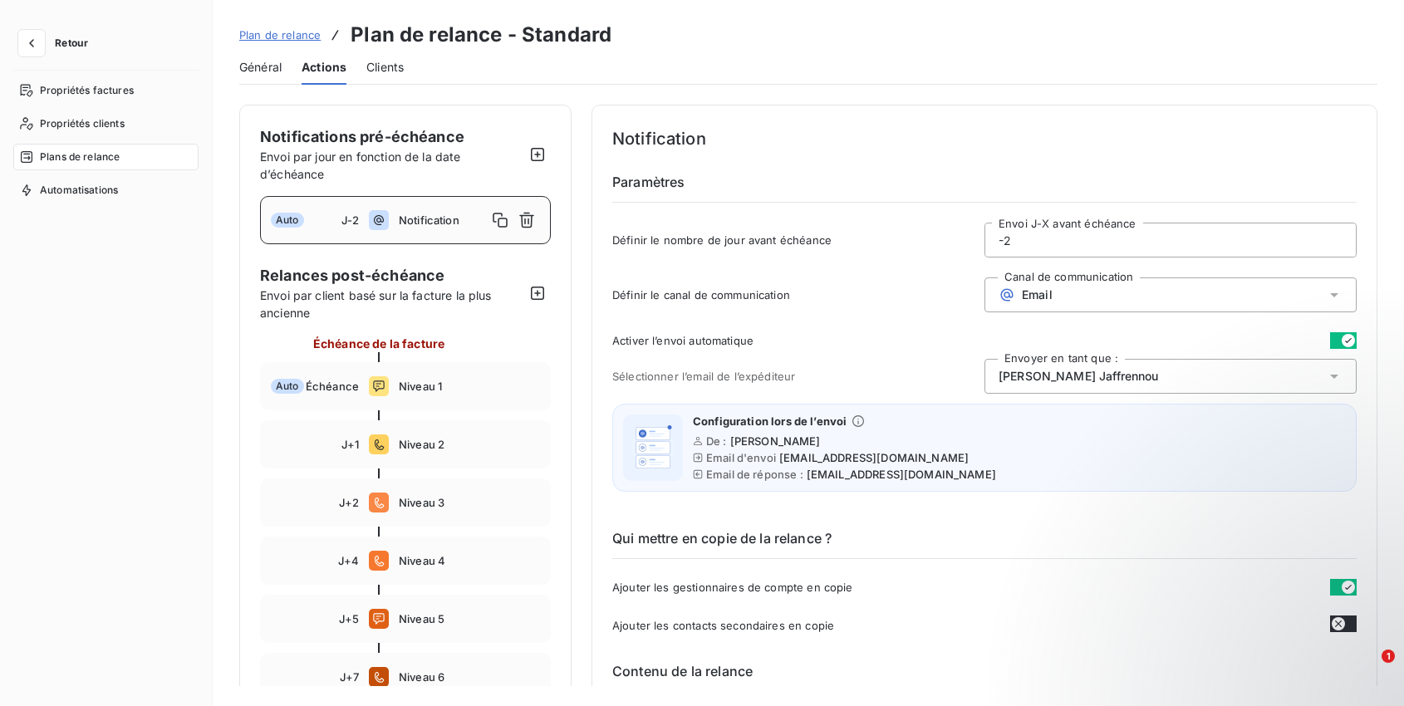
scroll to position [114, 0]
